Goal: Check status: Check status

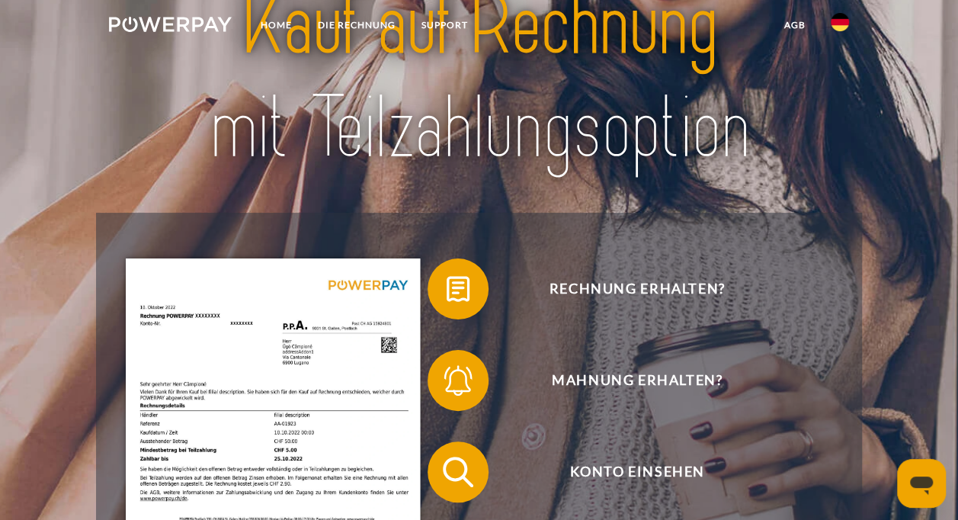
scroll to position [229, 0]
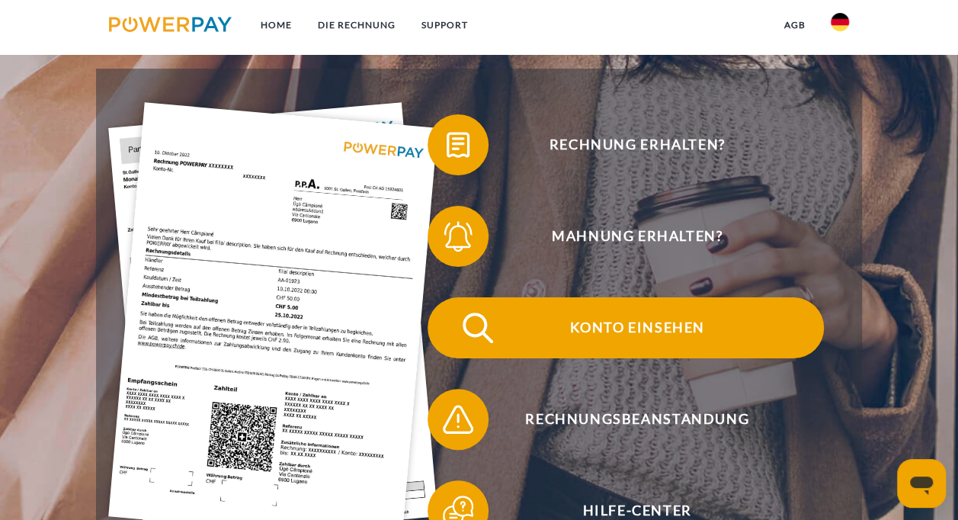
click at [614, 334] on span "Konto einsehen" at bounding box center [638, 327] width 374 height 61
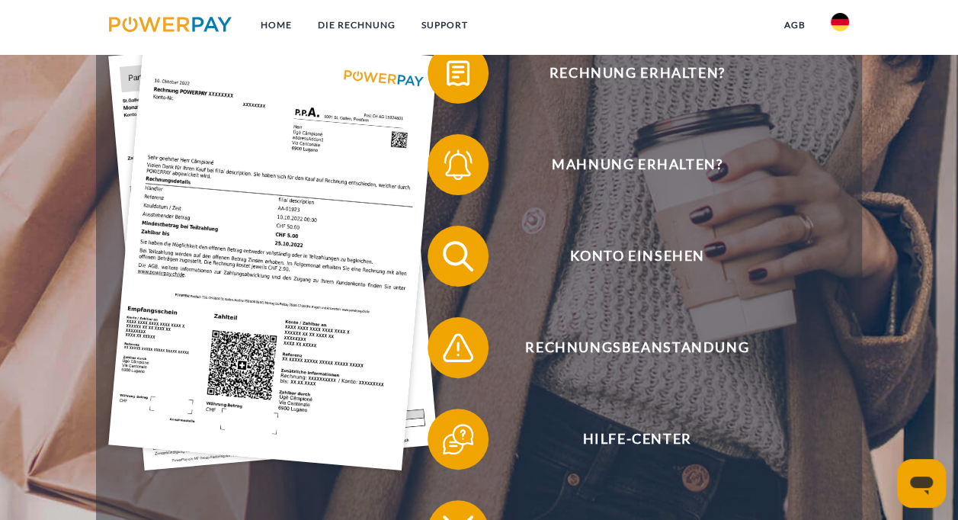
scroll to position [305, 0]
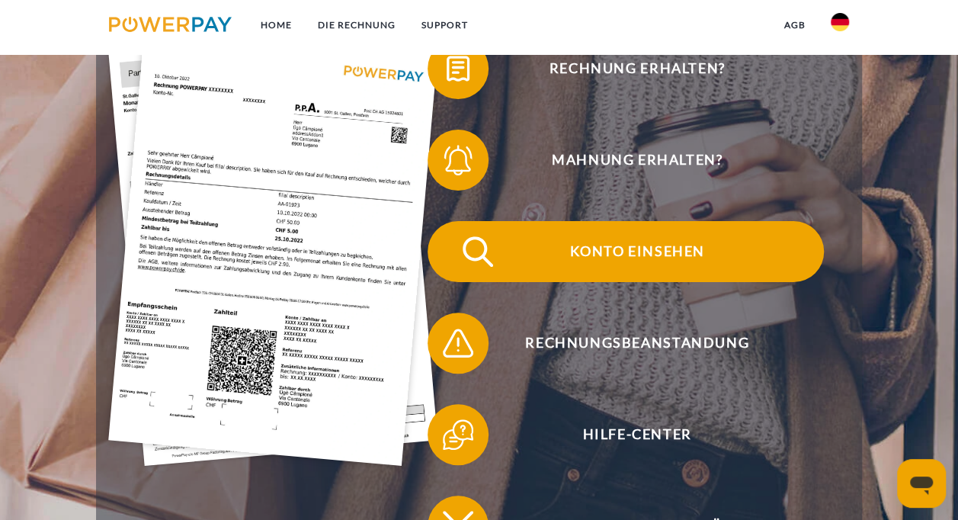
click at [668, 249] on span "Konto einsehen" at bounding box center [638, 251] width 374 height 61
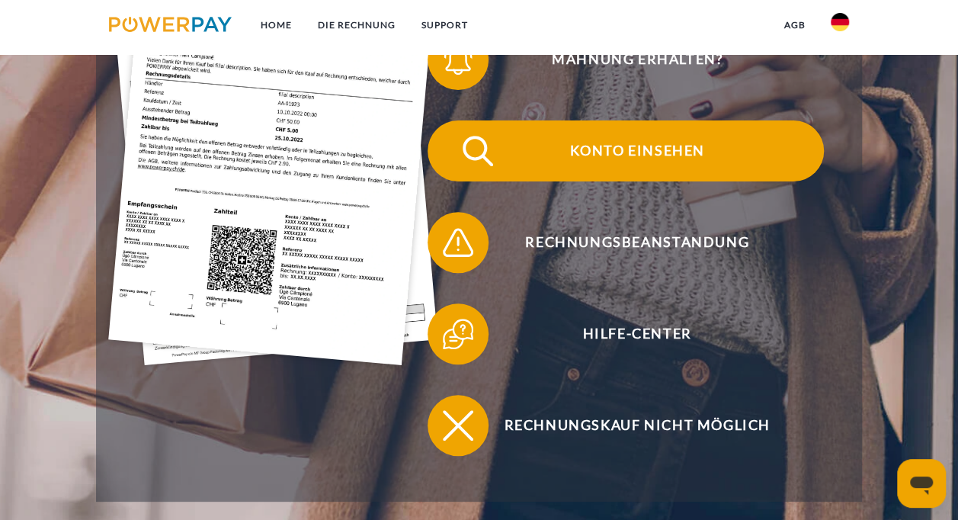
scroll to position [381, 0]
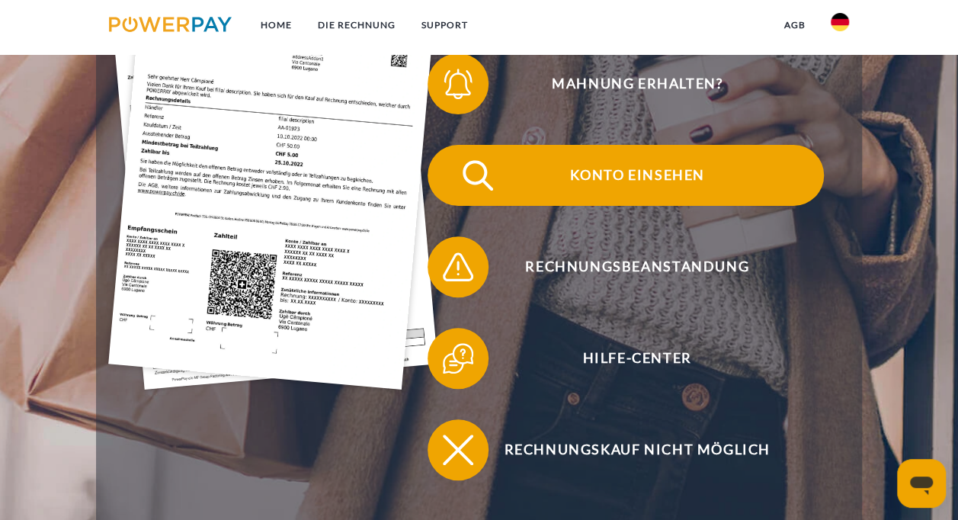
click at [615, 178] on span "Konto einsehen" at bounding box center [638, 175] width 374 height 61
